Goal: Check status

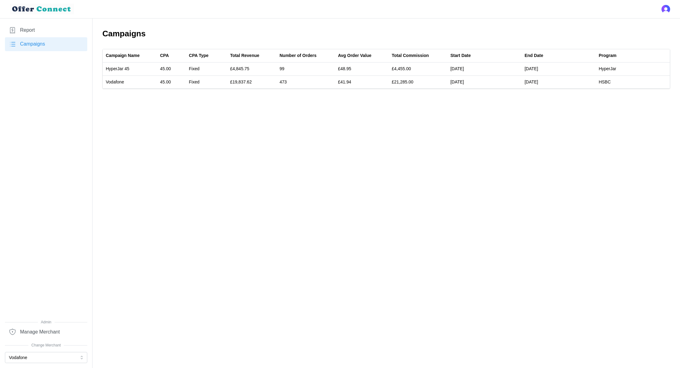
click at [35, 30] on link "Report" at bounding box center [46, 30] width 82 height 14
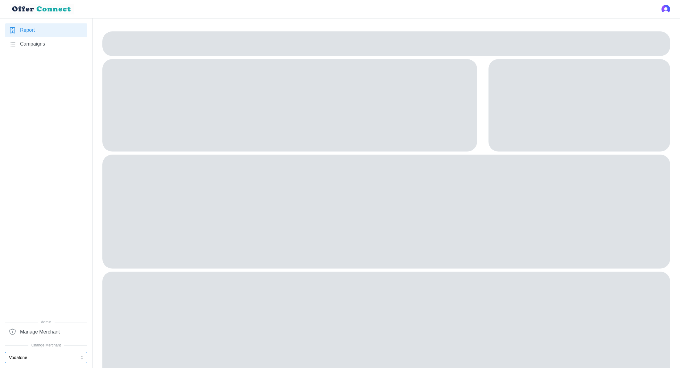
click at [43, 356] on button "Vodafone" at bounding box center [46, 357] width 82 height 11
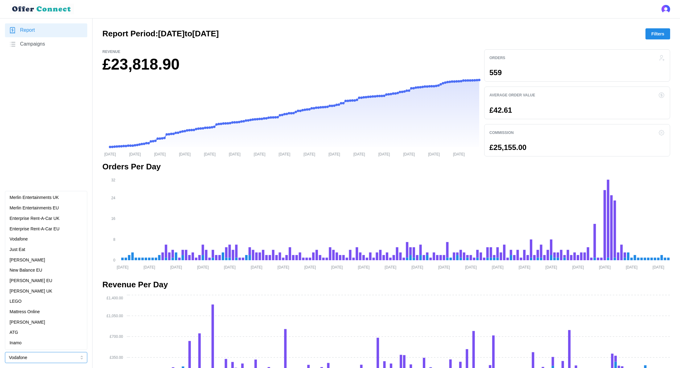
click at [36, 270] on p "New Balance EU" at bounding box center [26, 270] width 33 height 7
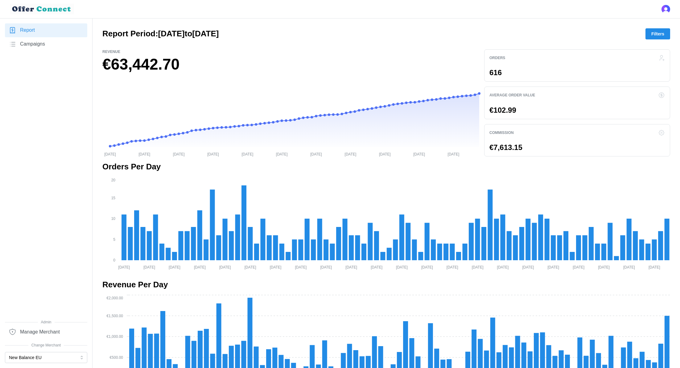
click at [654, 31] on span "Filters" at bounding box center [657, 34] width 13 height 10
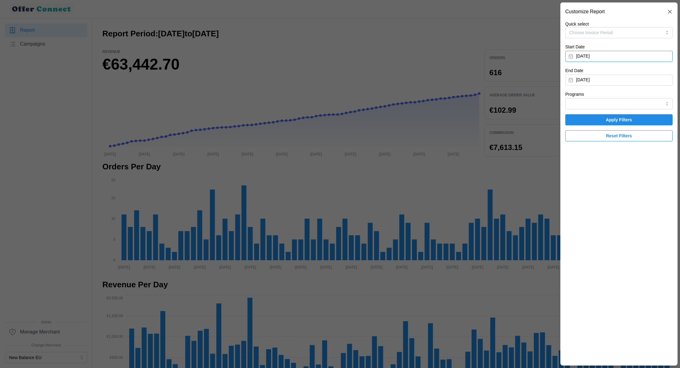
click at [607, 60] on button "[DATE]" at bounding box center [618, 56] width 107 height 11
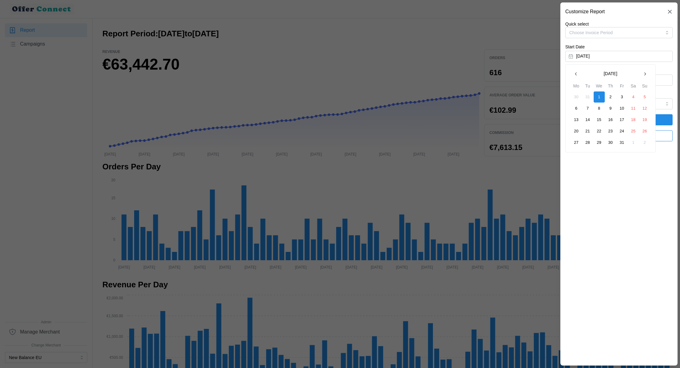
click at [579, 71] on button "button" at bounding box center [575, 73] width 11 height 11
click at [645, 73] on icon "button" at bounding box center [644, 74] width 5 height 5
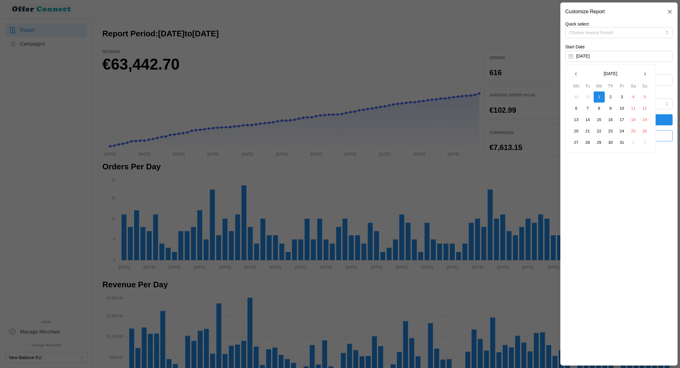
click at [645, 73] on icon "button" at bounding box center [644, 74] width 5 height 5
click at [610, 95] on button "1" at bounding box center [610, 97] width 11 height 11
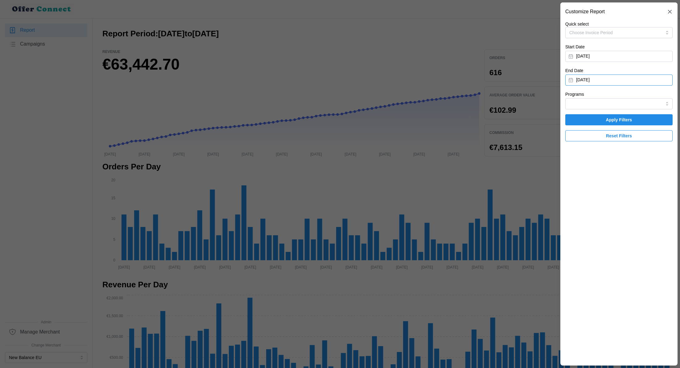
click at [606, 84] on button "[DATE]" at bounding box center [618, 80] width 107 height 11
click at [574, 96] on icon "button" at bounding box center [575, 97] width 5 height 5
click at [576, 98] on icon "button" at bounding box center [575, 97] width 5 height 5
click at [634, 167] on button "31" at bounding box center [633, 166] width 11 height 11
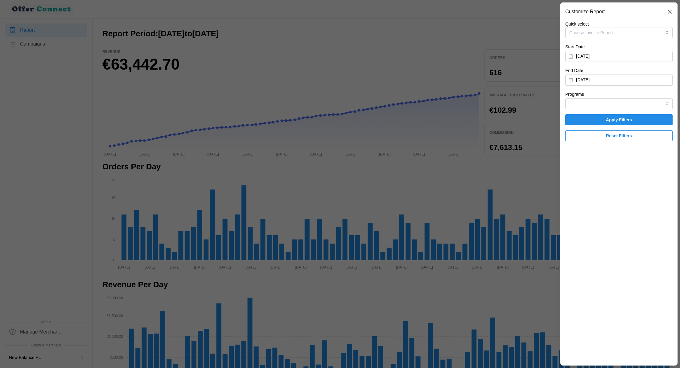
click at [655, 119] on span "Apply Filters" at bounding box center [619, 120] width 96 height 10
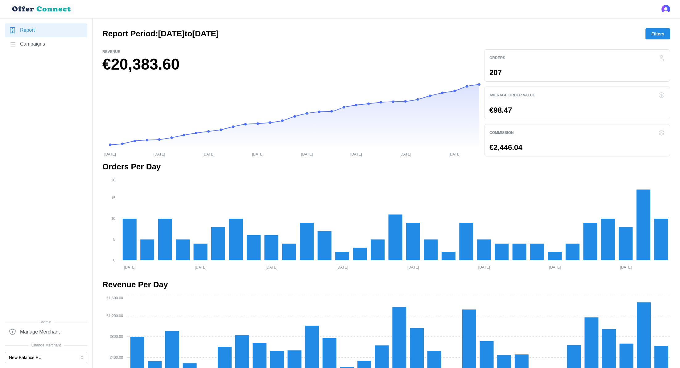
click at [147, 58] on h1 "€20,383.60" at bounding box center [290, 65] width 377 height 20
copy h1 "20,383.60"
click at [666, 39] on button "Filters" at bounding box center [657, 33] width 25 height 11
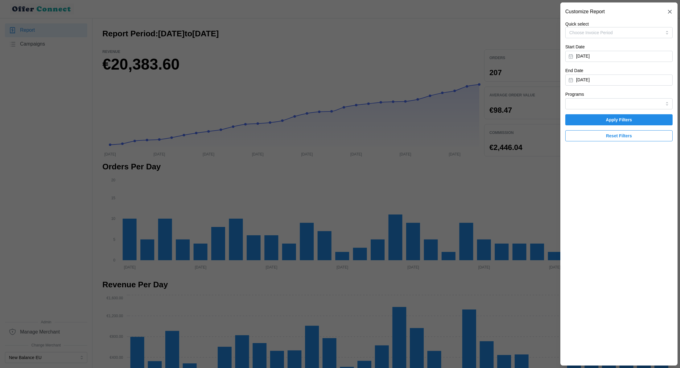
click at [476, 62] on div at bounding box center [340, 184] width 680 height 368
